Goal: Task Accomplishment & Management: Manage account settings

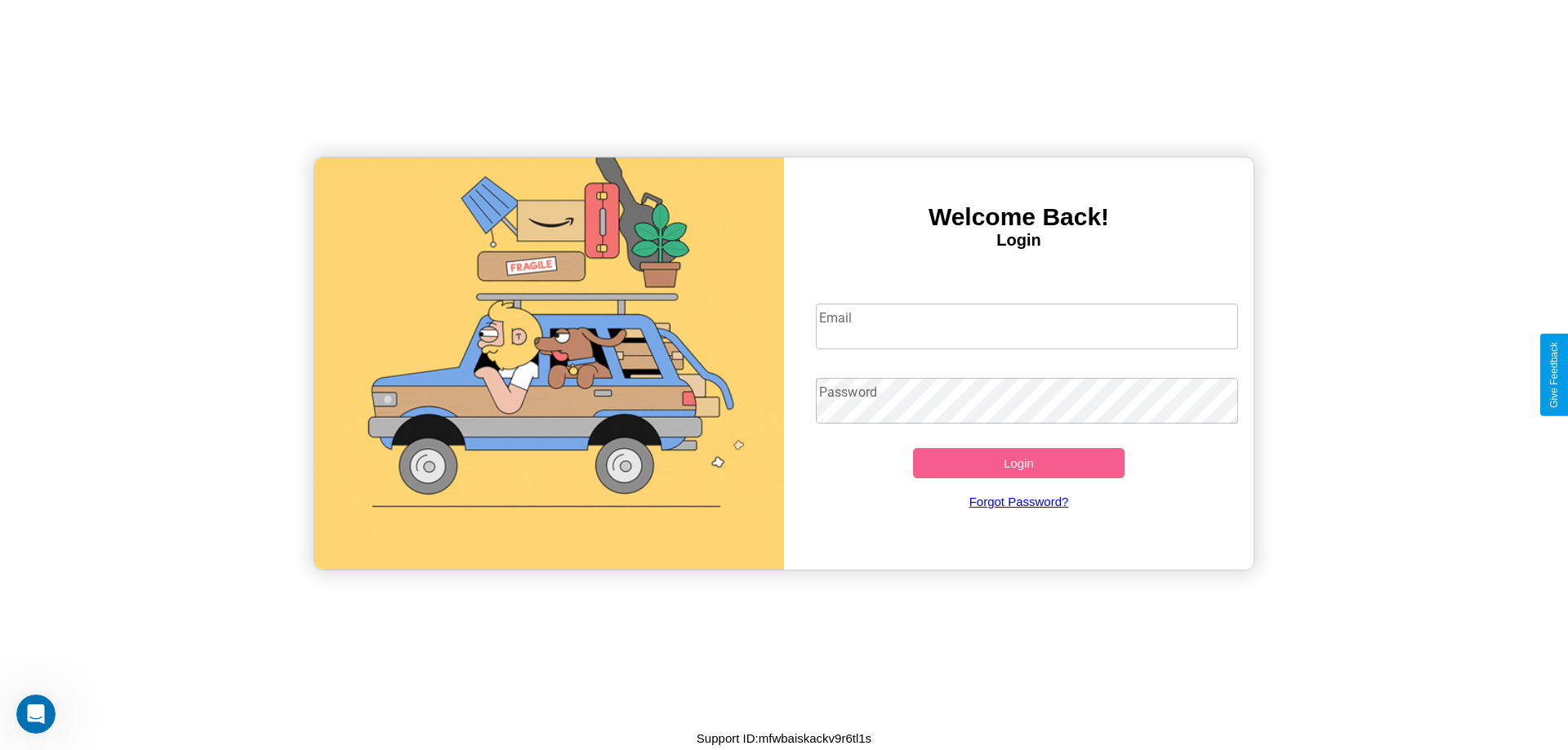
click at [1026, 326] on input "Email" at bounding box center [1027, 327] width 423 height 46
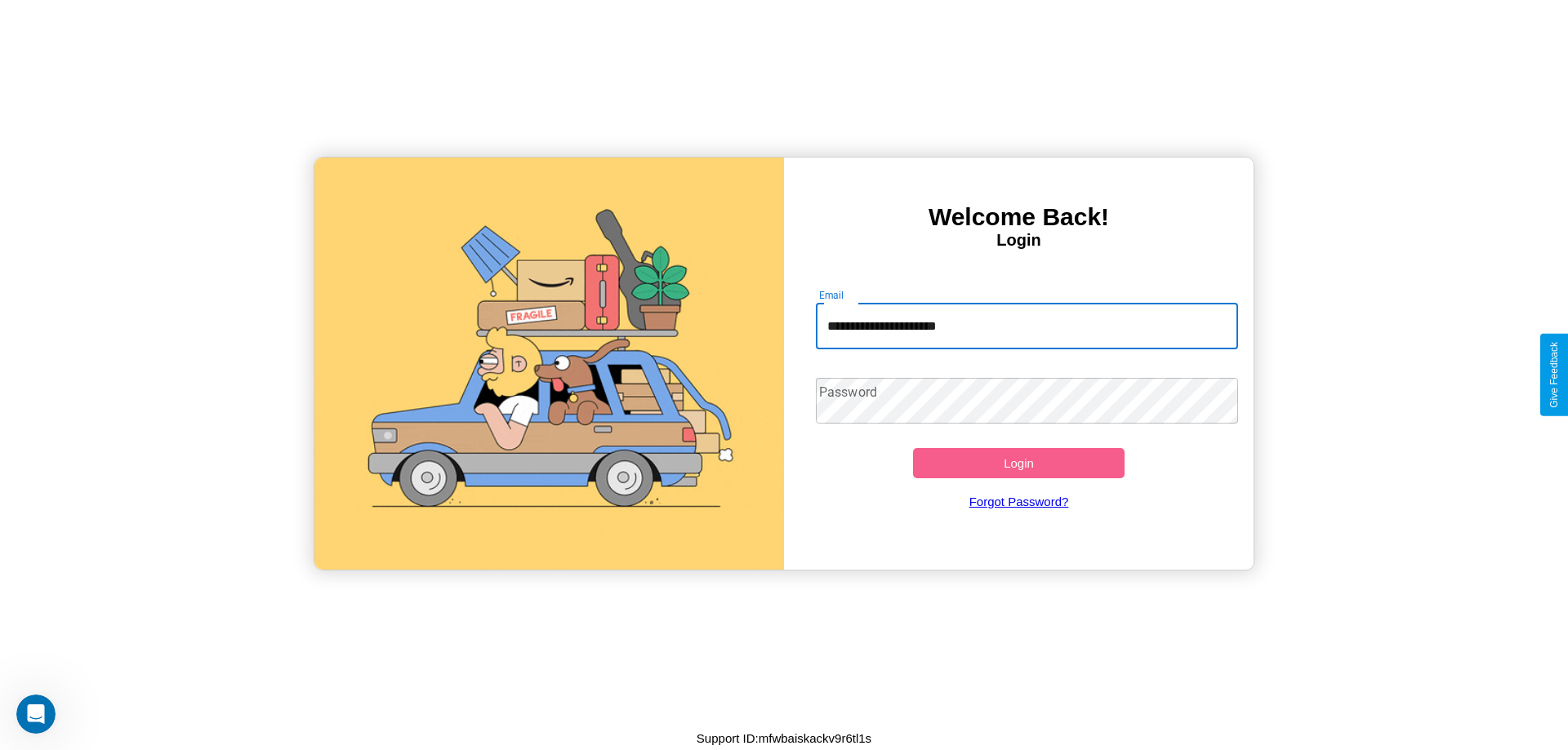
type input "**********"
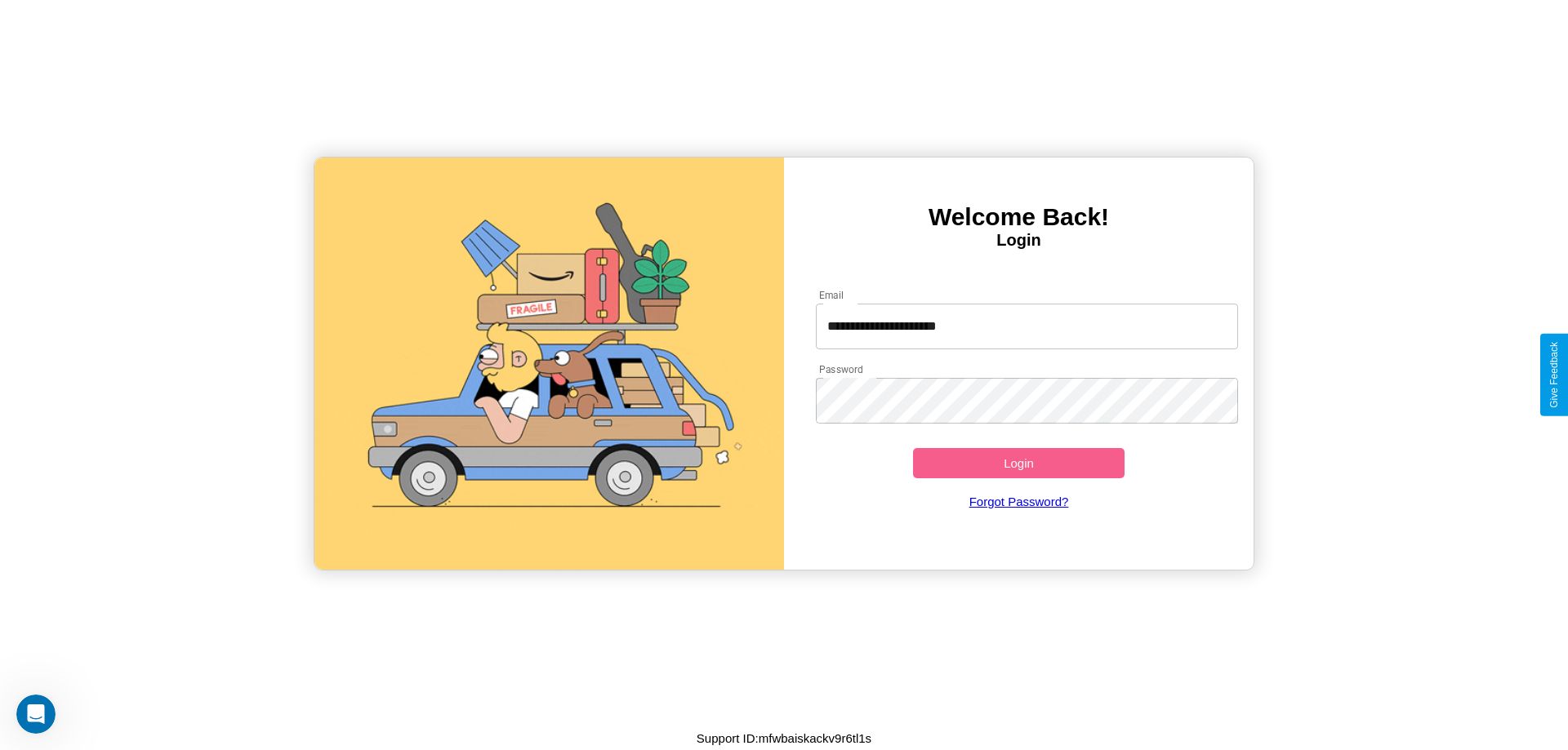
click at [1018, 463] on button "Login" at bounding box center [1018, 464] width 212 height 31
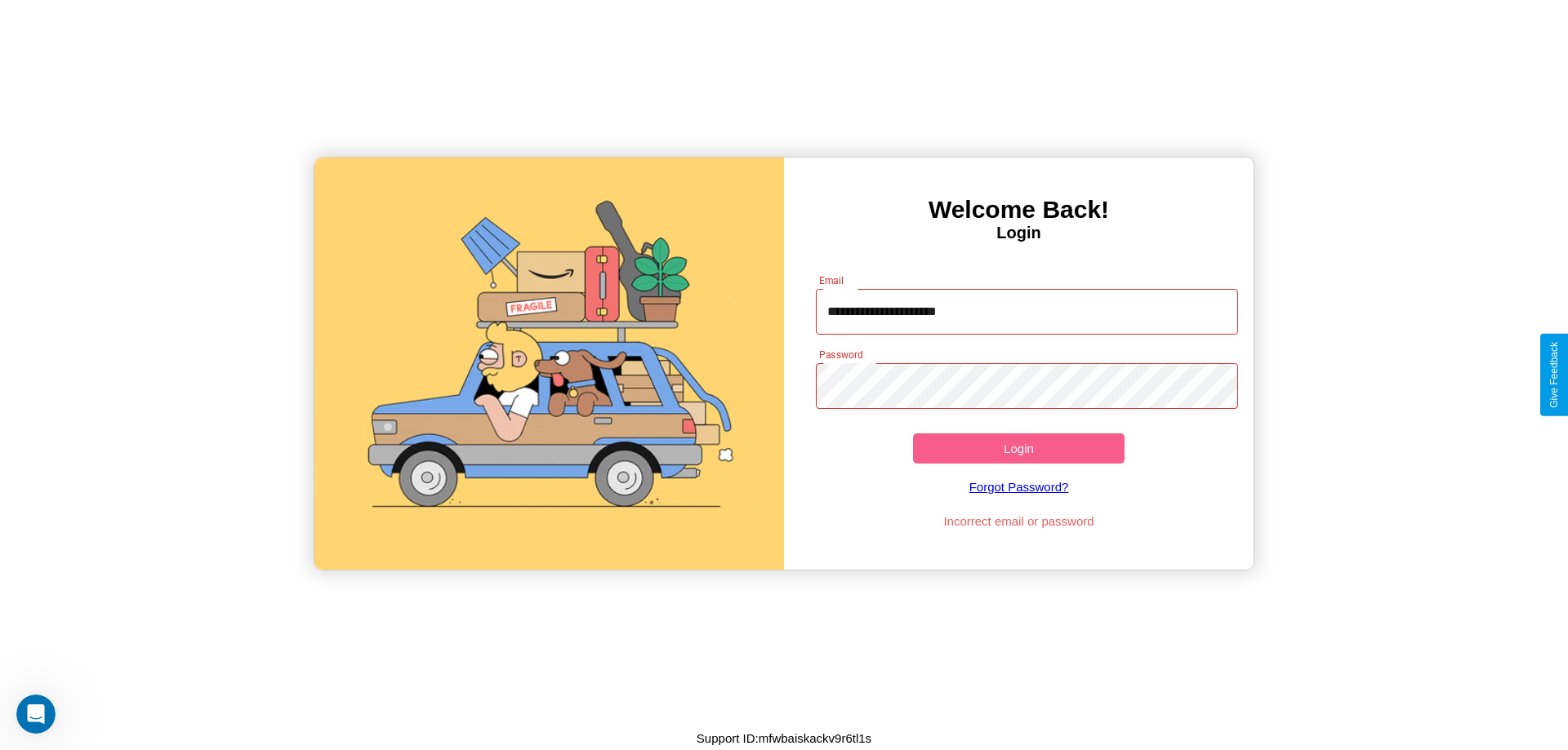
click at [1018, 448] on button "Login" at bounding box center [1018, 448] width 212 height 31
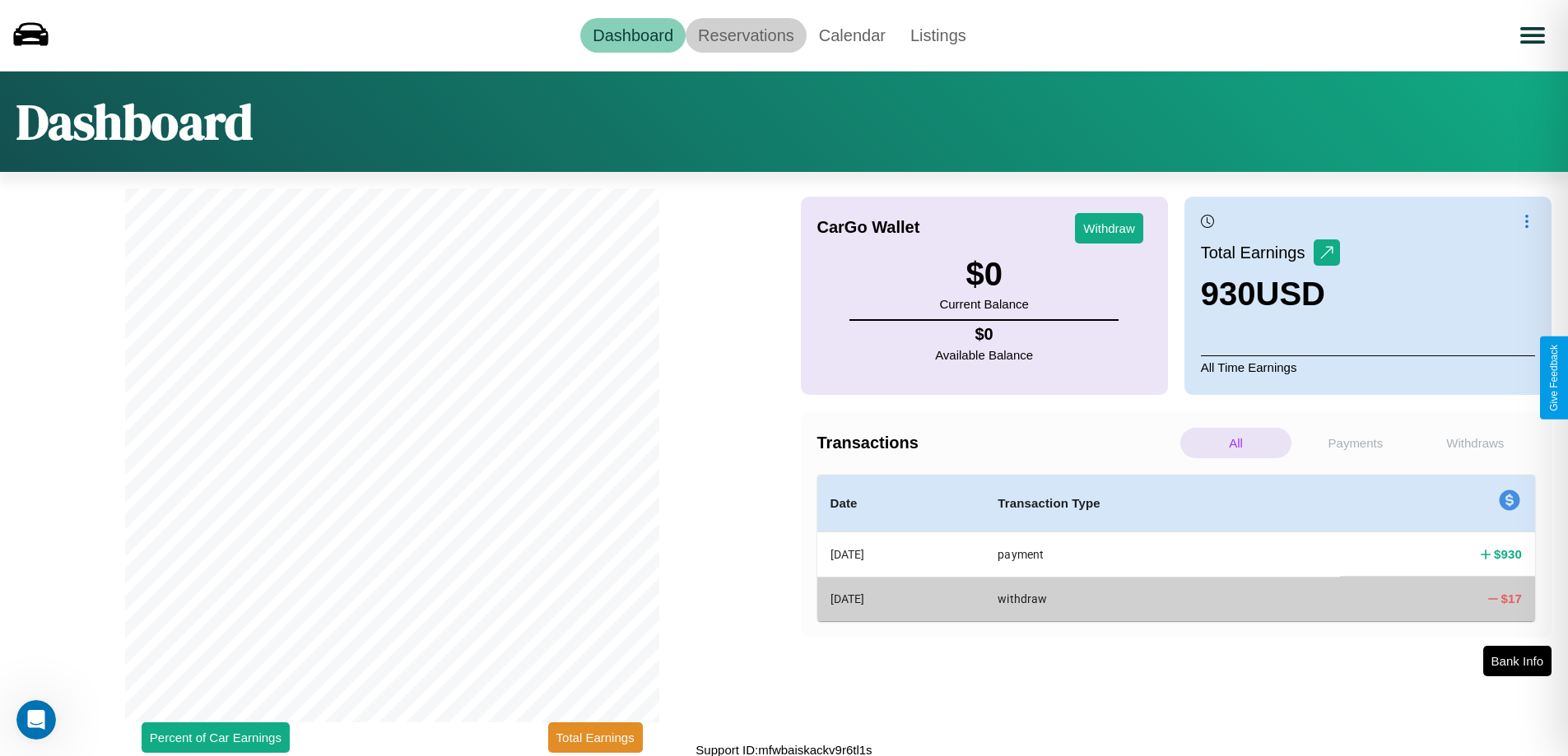
click at [746, 34] on link "Reservations" at bounding box center [746, 35] width 121 height 34
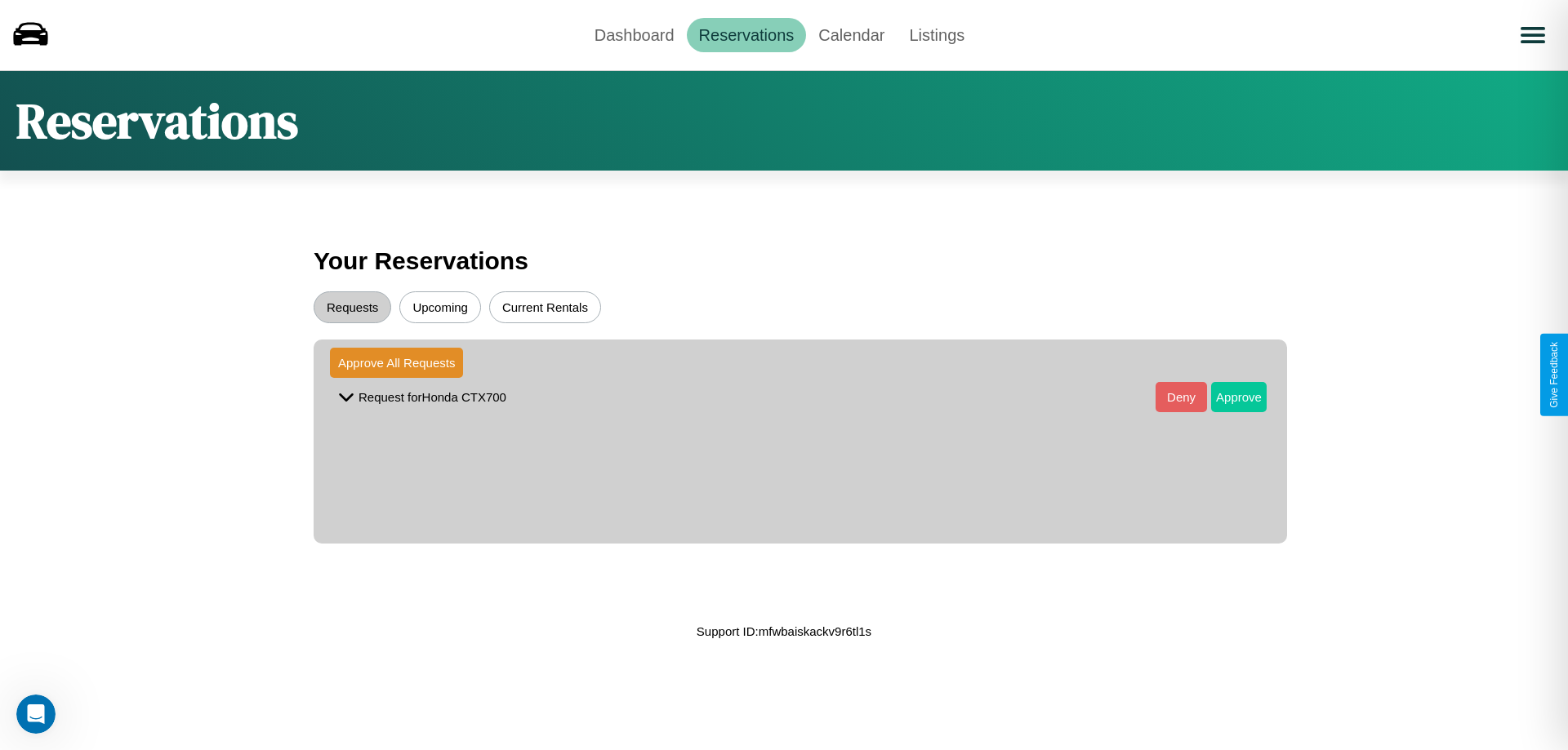
click at [1227, 397] on button "Approve" at bounding box center [1238, 398] width 55 height 31
